Goal: Task Accomplishment & Management: Manage account settings

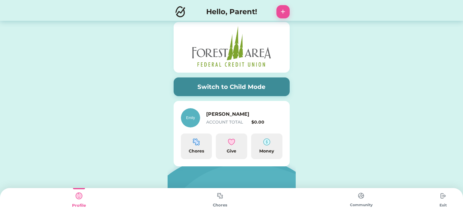
scroll to position [1, 0]
click at [199, 146] on div "Chores" at bounding box center [196, 147] width 31 height 26
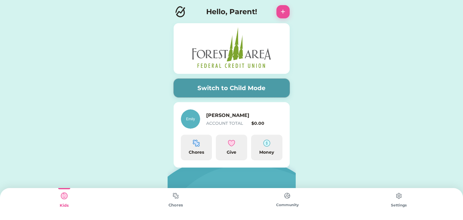
click at [213, 93] on button "Switch to Child Mode" at bounding box center [232, 88] width 116 height 19
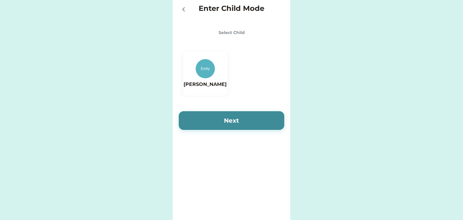
click at [197, 78] on div "[PERSON_NAME]" at bounding box center [205, 73] width 43 height 29
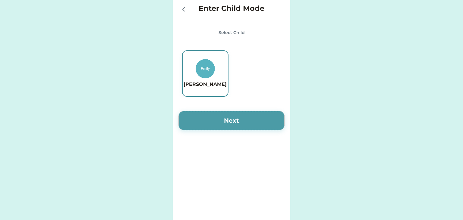
click at [229, 118] on button "Next" at bounding box center [232, 120] width 106 height 19
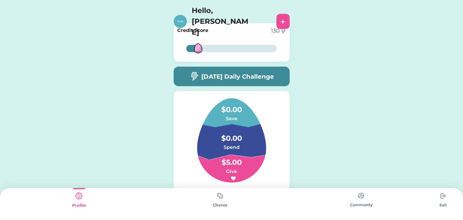
click at [236, 114] on h4 "$0.00" at bounding box center [231, 106] width 60 height 17
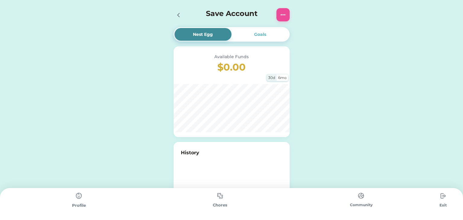
click at [262, 35] on div "Goals" at bounding box center [260, 34] width 12 height 6
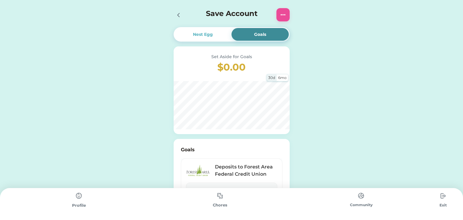
click at [179, 17] on icon at bounding box center [179, 15] width 2 height 4
